Goal: Task Accomplishment & Management: Manage account settings

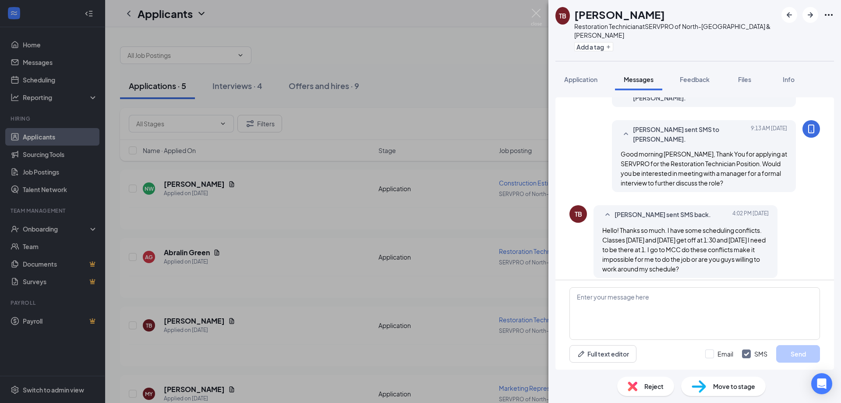
scroll to position [96, 0]
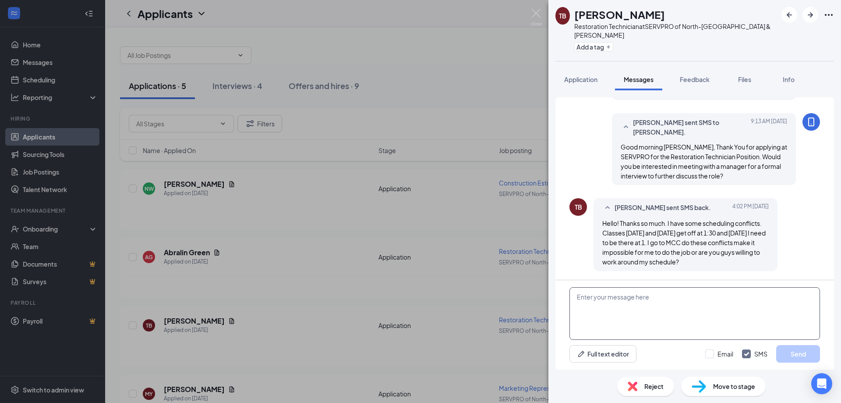
click at [616, 315] on textarea at bounding box center [695, 313] width 251 height 53
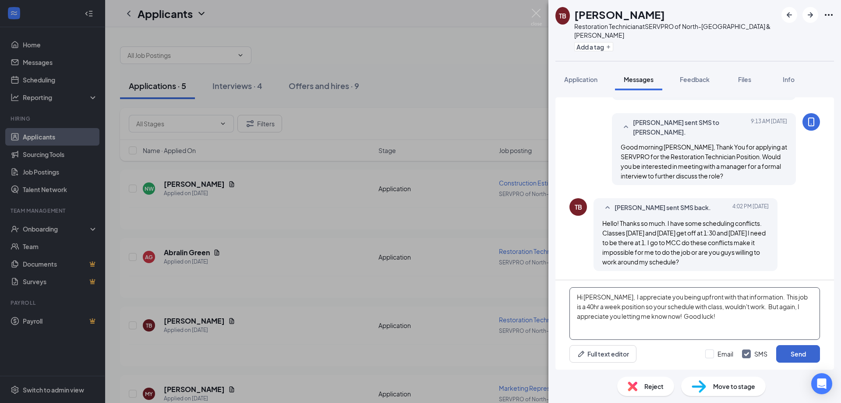
type textarea "Hi Tara, I appreciate you being upfront with that information. This job is a 40…"
click at [795, 345] on div "Hi Tara, I appreciate you being upfront with that information. This job is a 40…" at bounding box center [695, 324] width 279 height 89
click at [792, 352] on button "Send" at bounding box center [798, 354] width 44 height 18
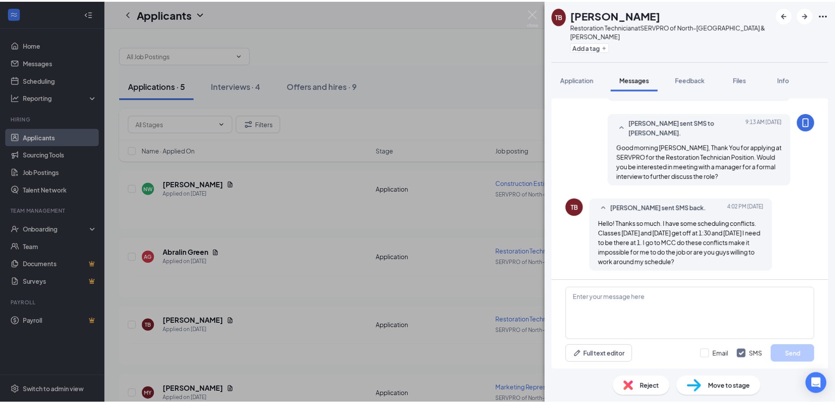
scroll to position [181, 0]
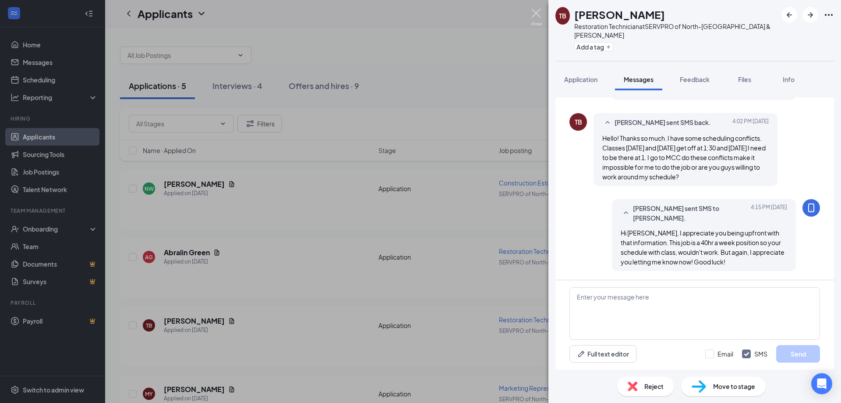
click at [539, 12] on img at bounding box center [536, 17] width 11 height 17
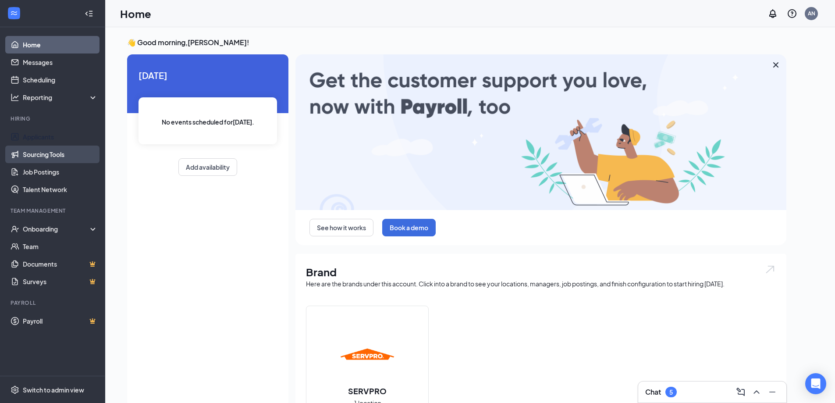
click at [26, 137] on link "Applicants" at bounding box center [60, 137] width 75 height 18
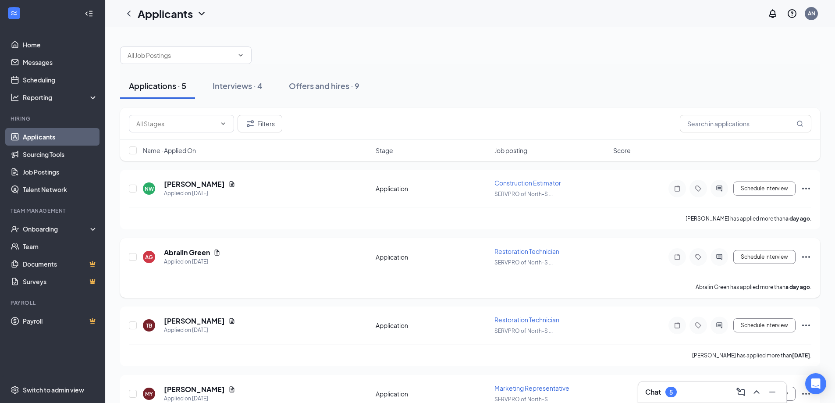
click at [807, 257] on icon "Ellipses" at bounding box center [805, 256] width 11 height 11
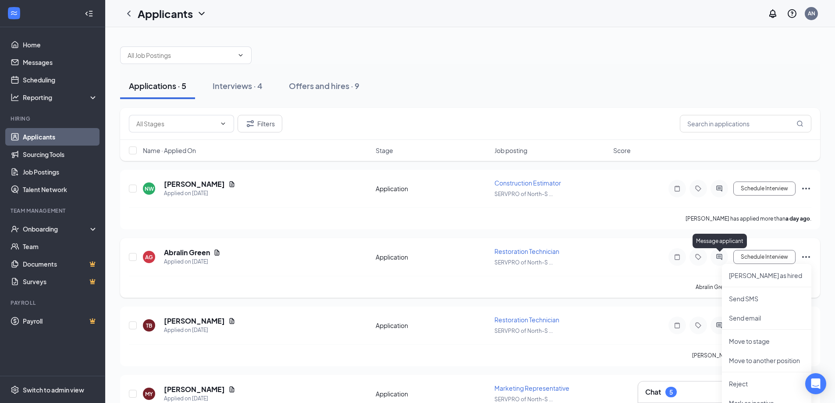
click at [720, 259] on icon "ActiveChat" at bounding box center [719, 256] width 11 height 7
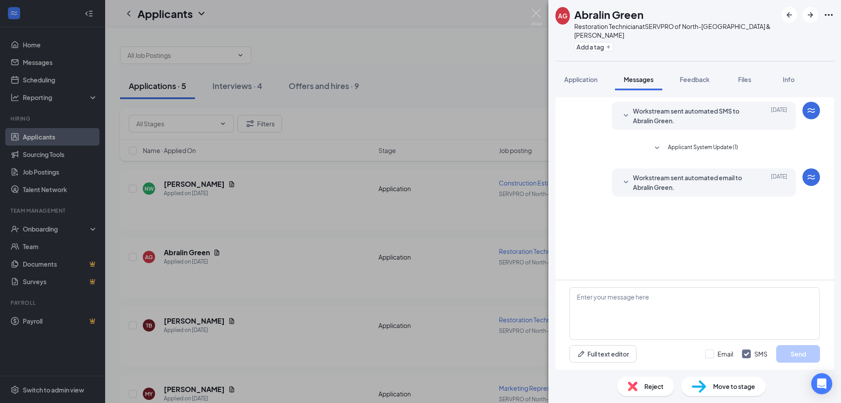
click at [643, 381] on div "Reject" at bounding box center [645, 385] width 57 height 19
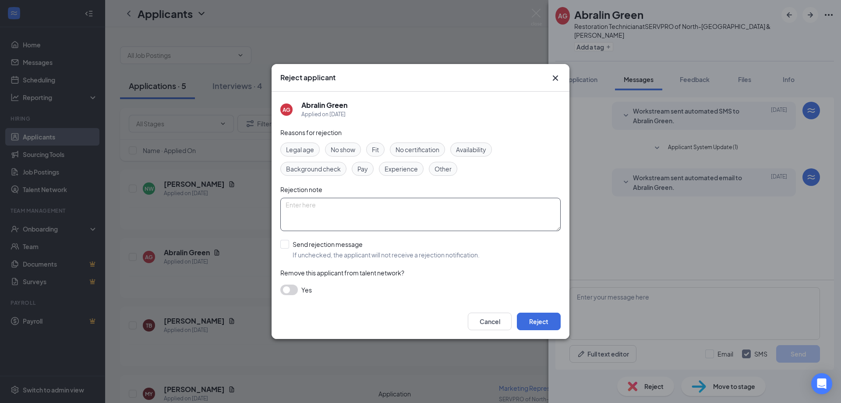
click at [393, 217] on textarea at bounding box center [420, 214] width 280 height 33
click at [377, 149] on span "Fit" at bounding box center [375, 150] width 7 height 10
click at [527, 319] on button "Reject" at bounding box center [539, 321] width 44 height 18
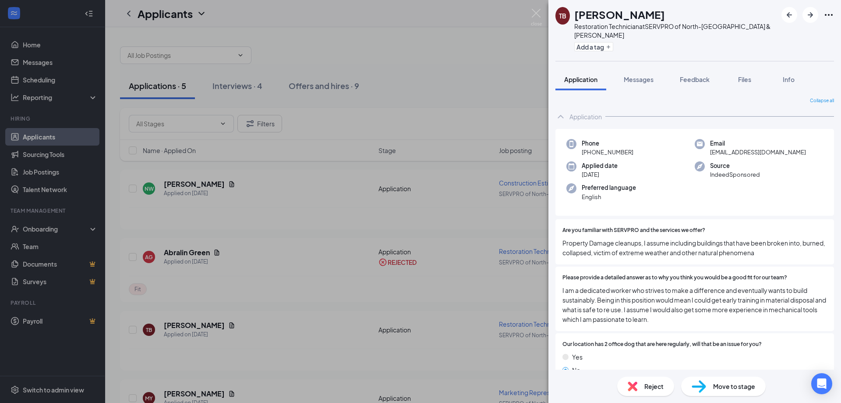
click at [645, 385] on span "Reject" at bounding box center [653, 386] width 19 height 10
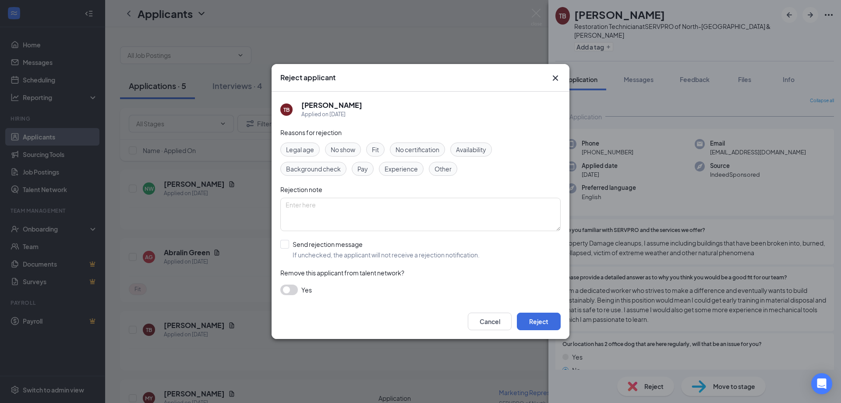
click at [476, 150] on span "Availability" at bounding box center [471, 150] width 30 height 10
click at [535, 322] on button "Reject" at bounding box center [539, 321] width 44 height 18
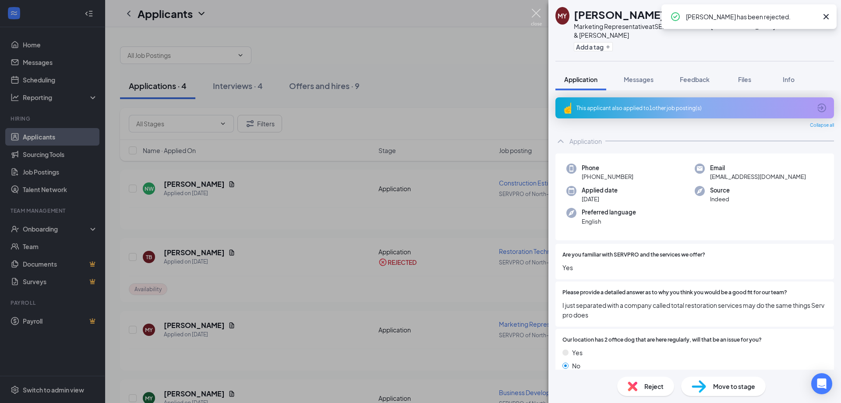
click at [536, 12] on img at bounding box center [536, 17] width 11 height 17
